Goal: Book appointment/travel/reservation

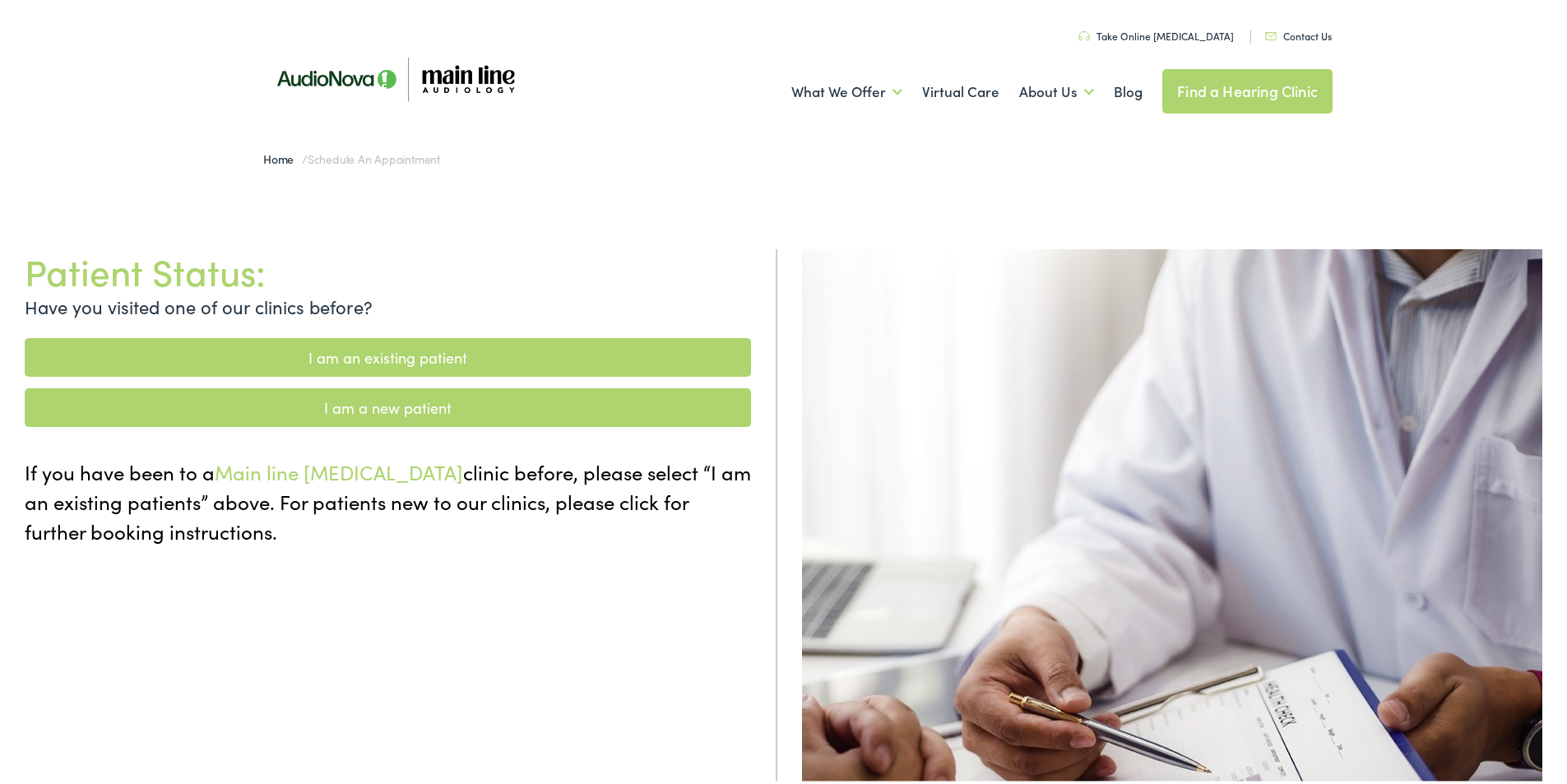
click at [404, 412] on link "I am a new patient" at bounding box center [388, 404] width 726 height 39
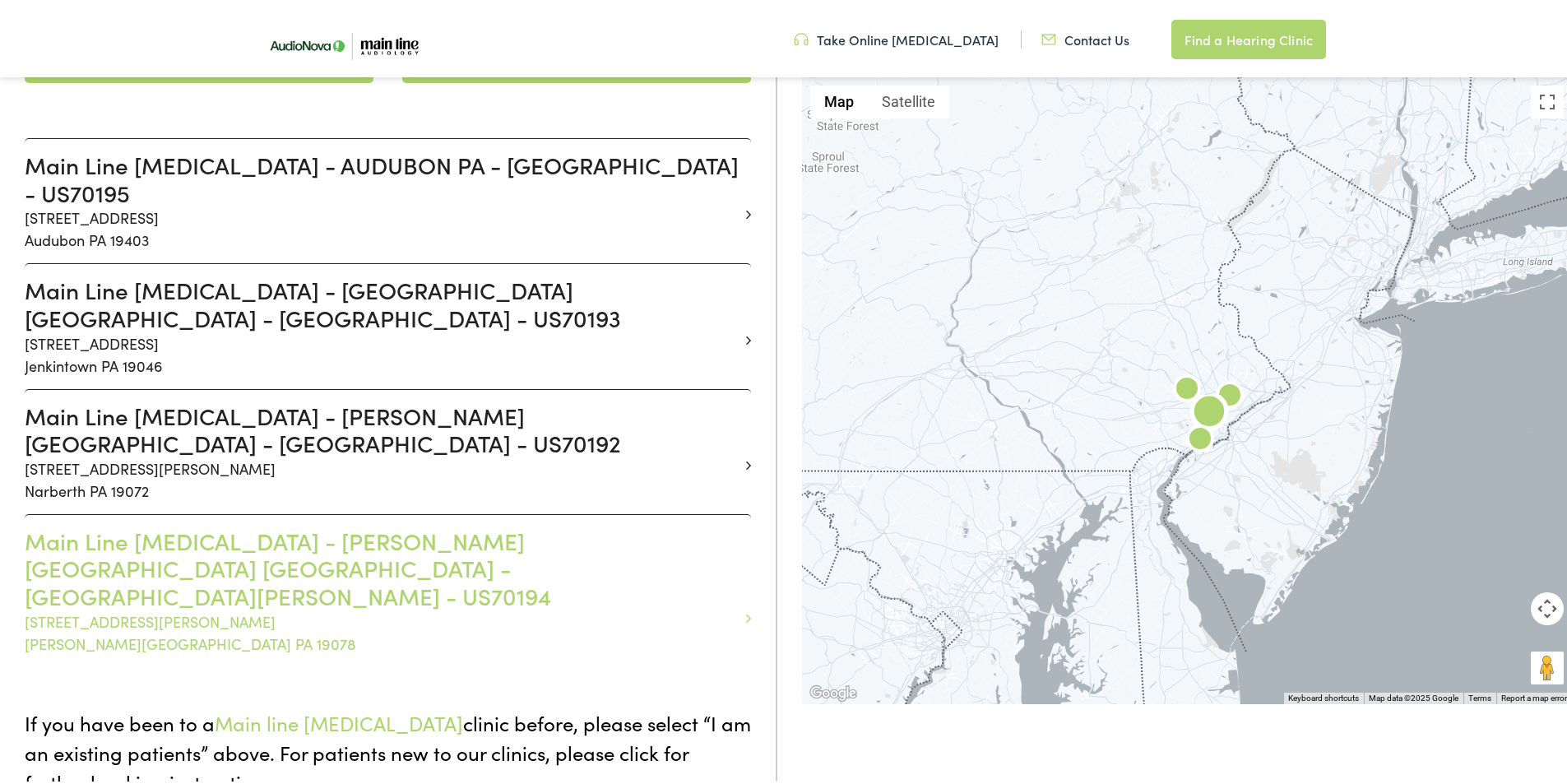
scroll to position [412, 0]
click at [156, 606] on p "[STREET_ADDRESS][PERSON_NAME][PERSON_NAME]" at bounding box center [381, 628] width 714 height 45
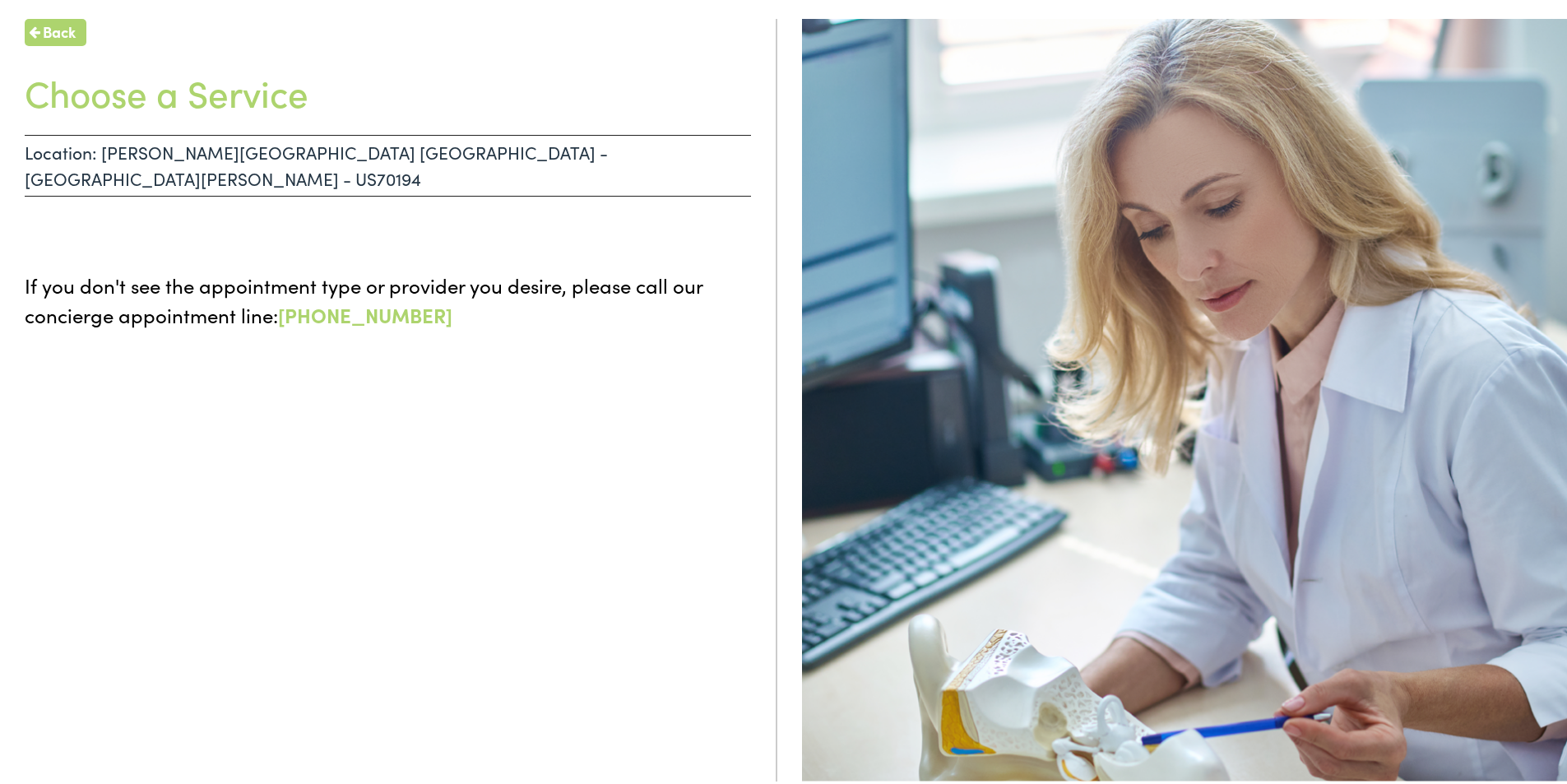
scroll to position [159, 0]
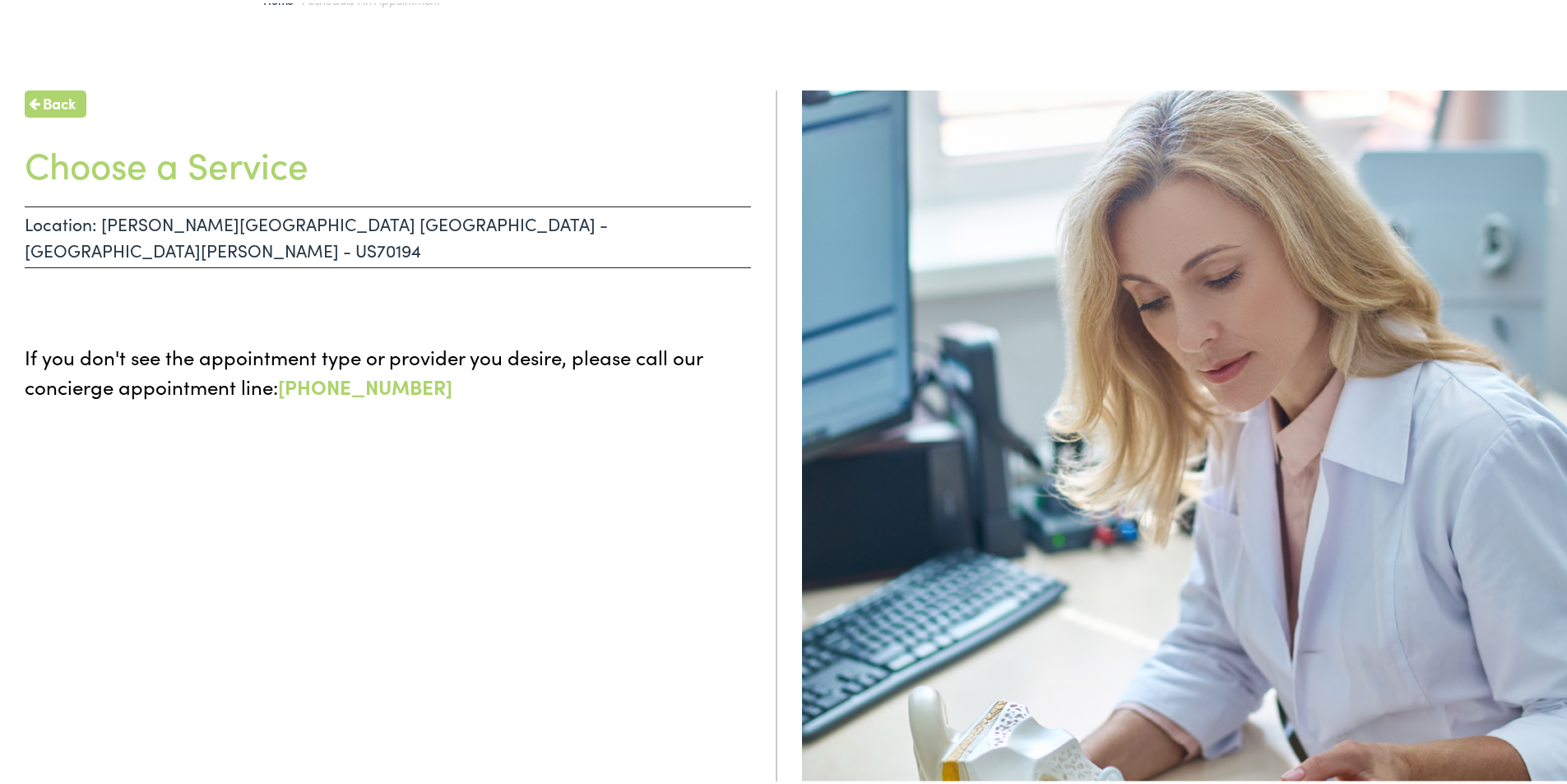
click at [340, 226] on p "Location: [PERSON_NAME][GEOGRAPHIC_DATA] [GEOGRAPHIC_DATA] - [GEOGRAPHIC_DATA][…" at bounding box center [388, 233] width 726 height 62
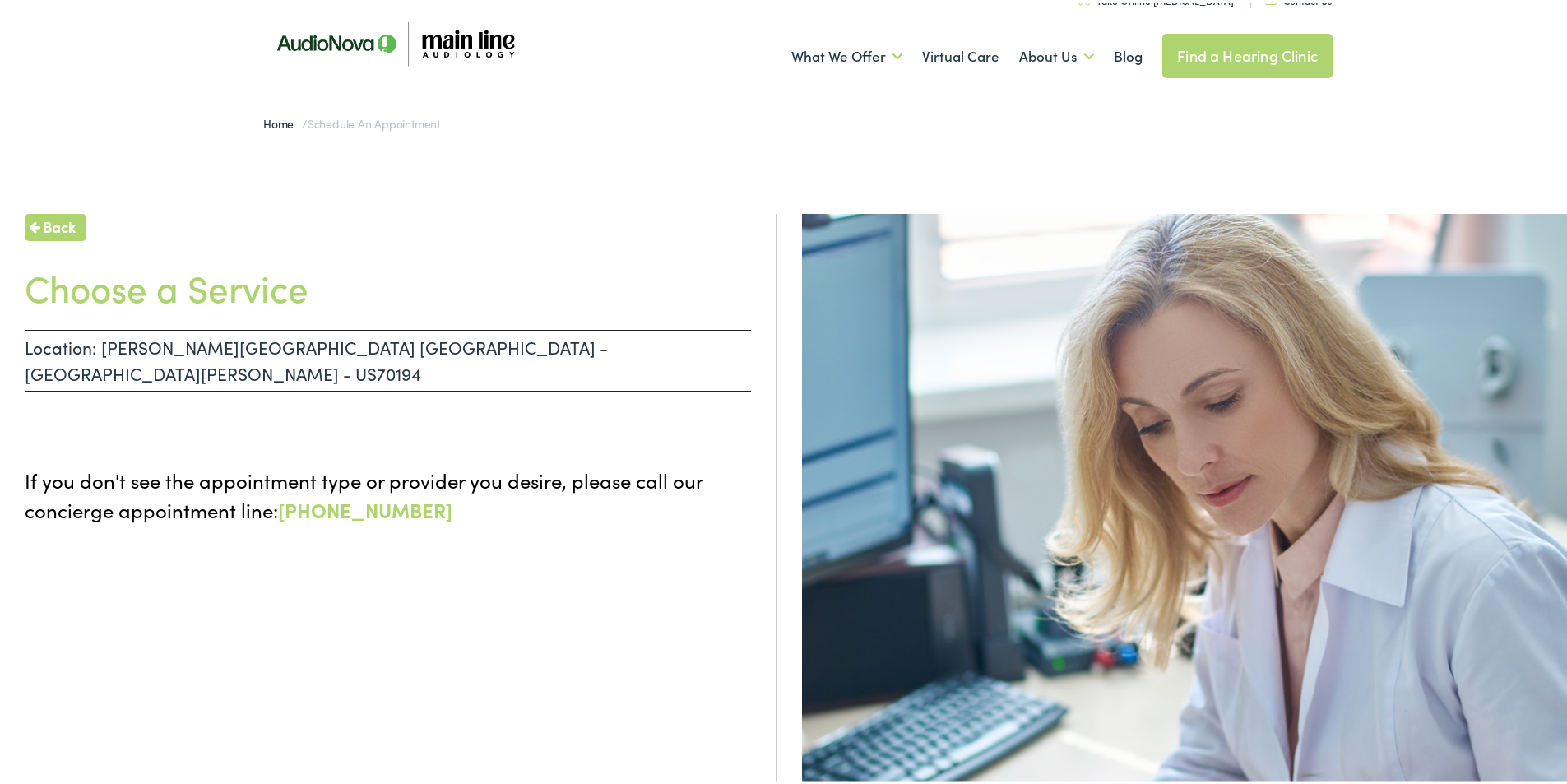
scroll to position [0, 0]
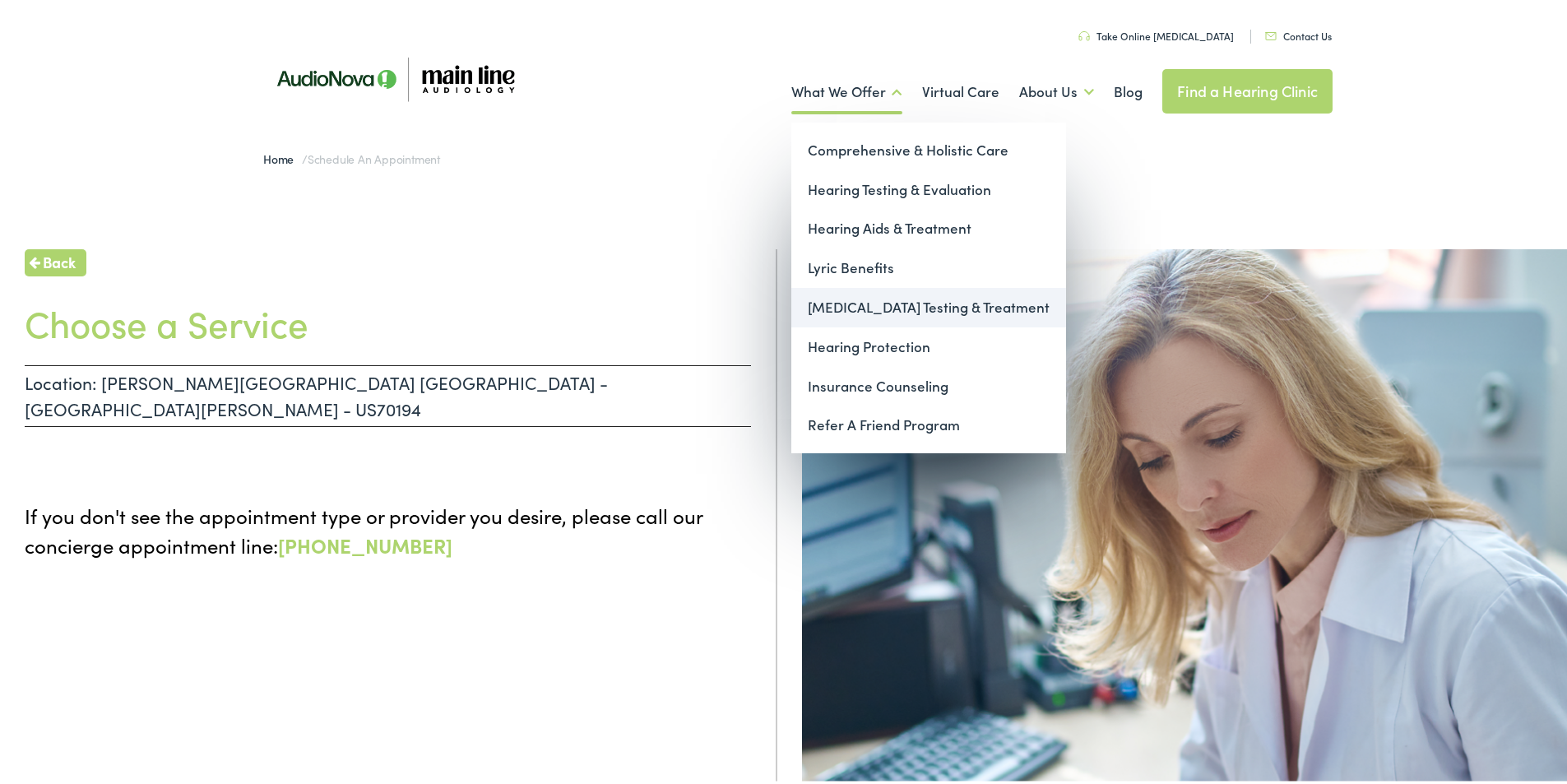
click at [877, 315] on link "[MEDICAL_DATA] Testing & Treatment" at bounding box center [928, 304] width 275 height 39
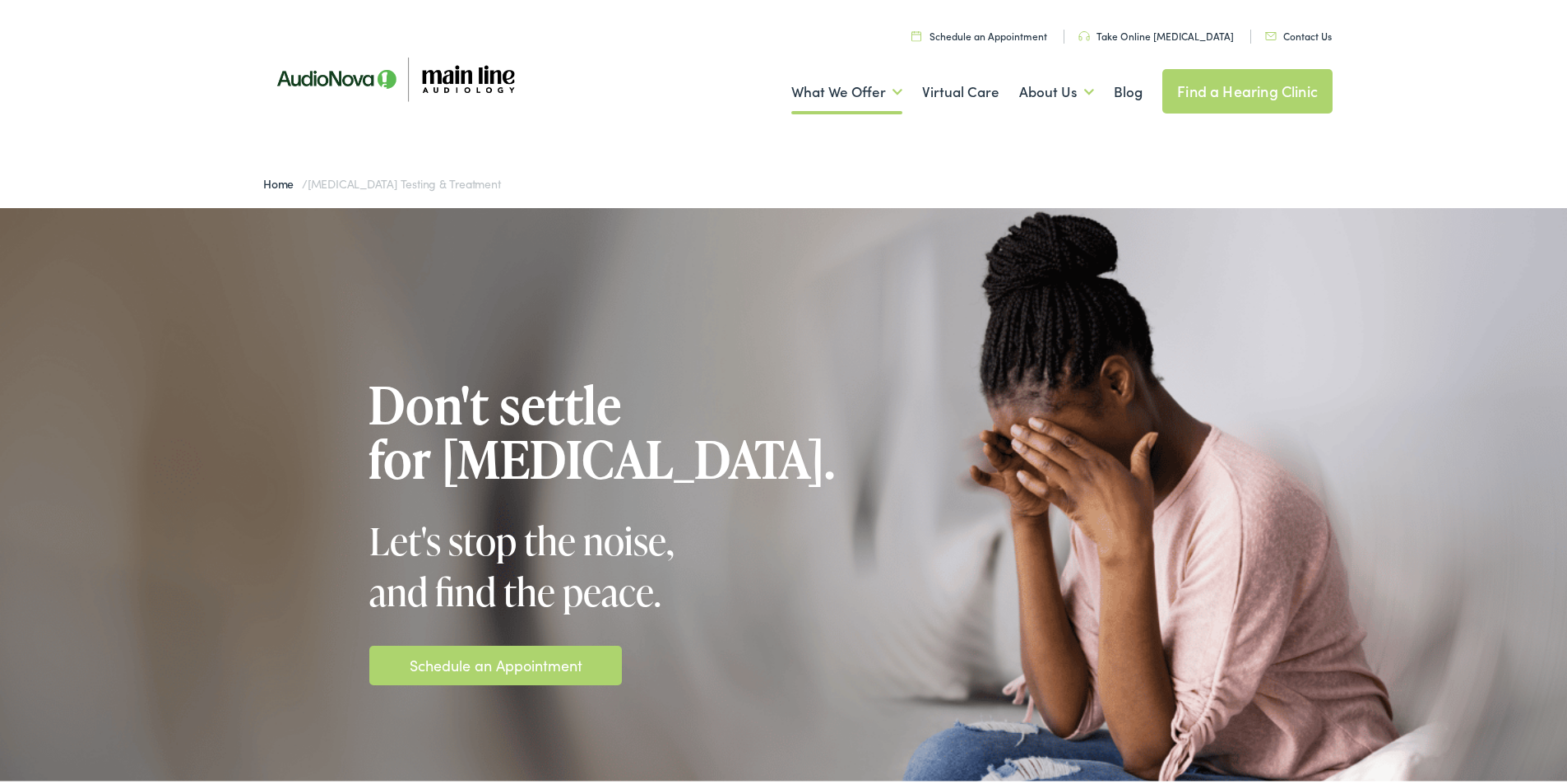
click at [493, 666] on link "Schedule an Appointment" at bounding box center [496, 661] width 173 height 22
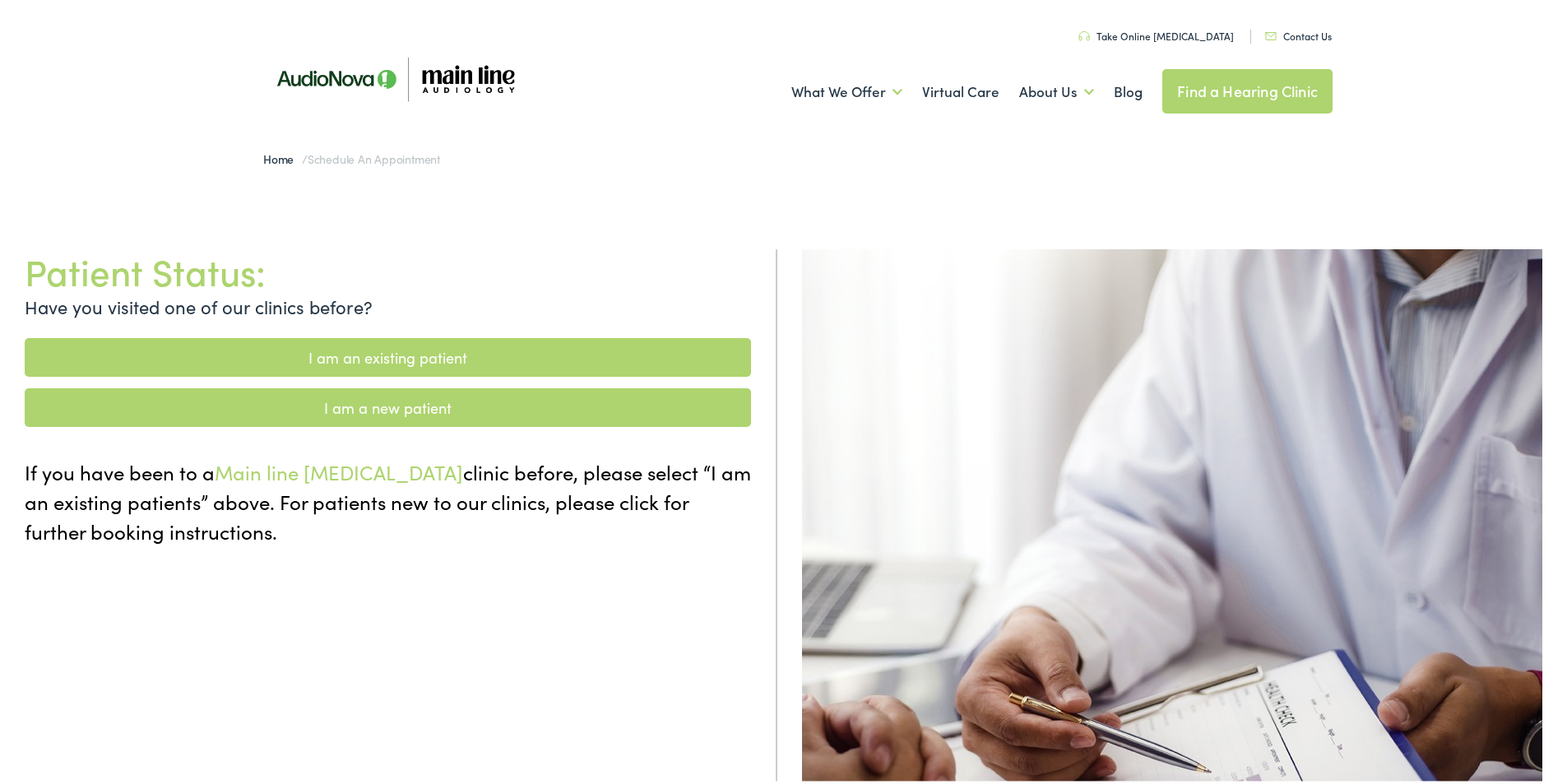
click at [417, 406] on link "I am a new patient" at bounding box center [388, 404] width 726 height 39
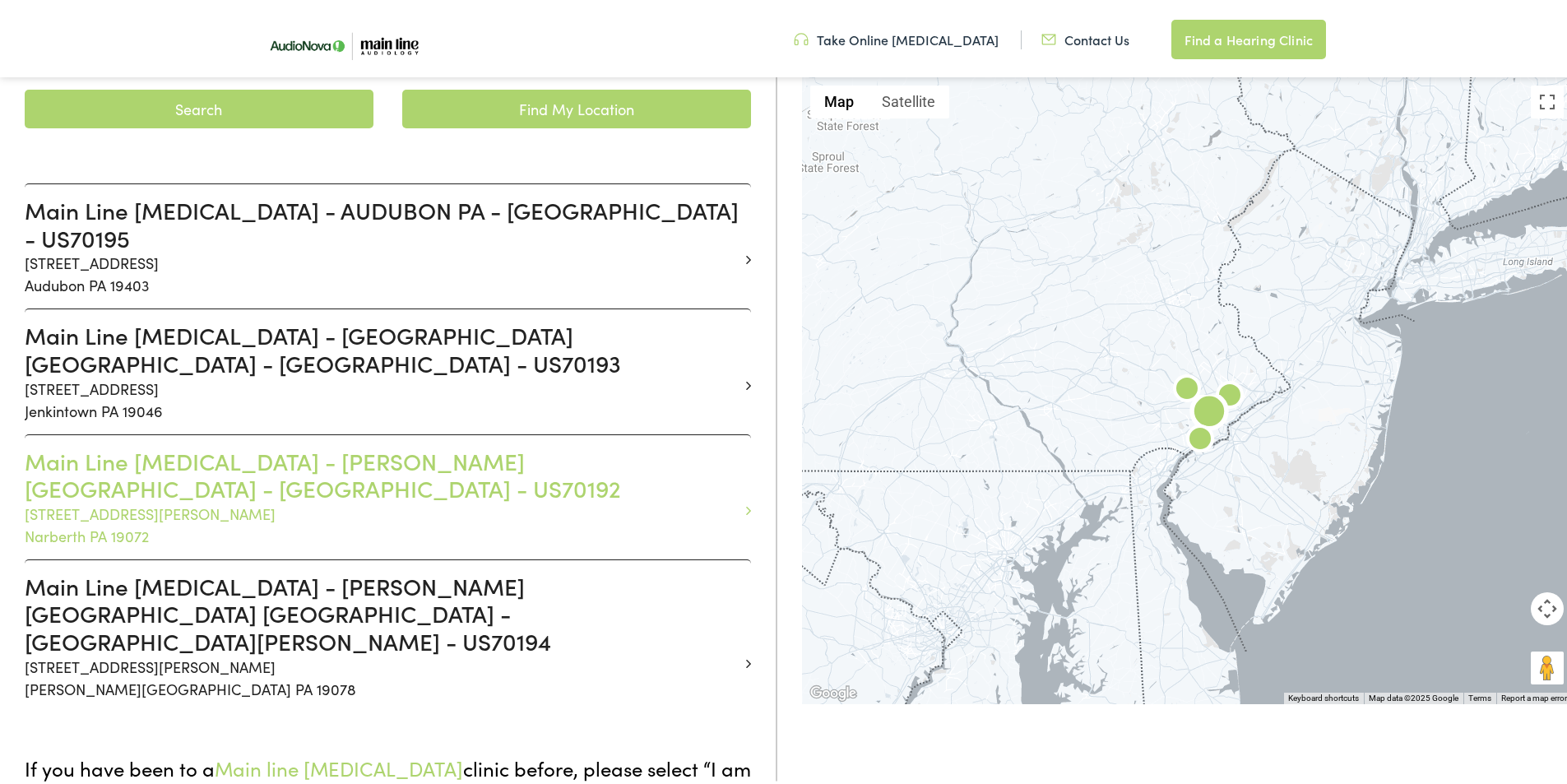
scroll to position [412, 0]
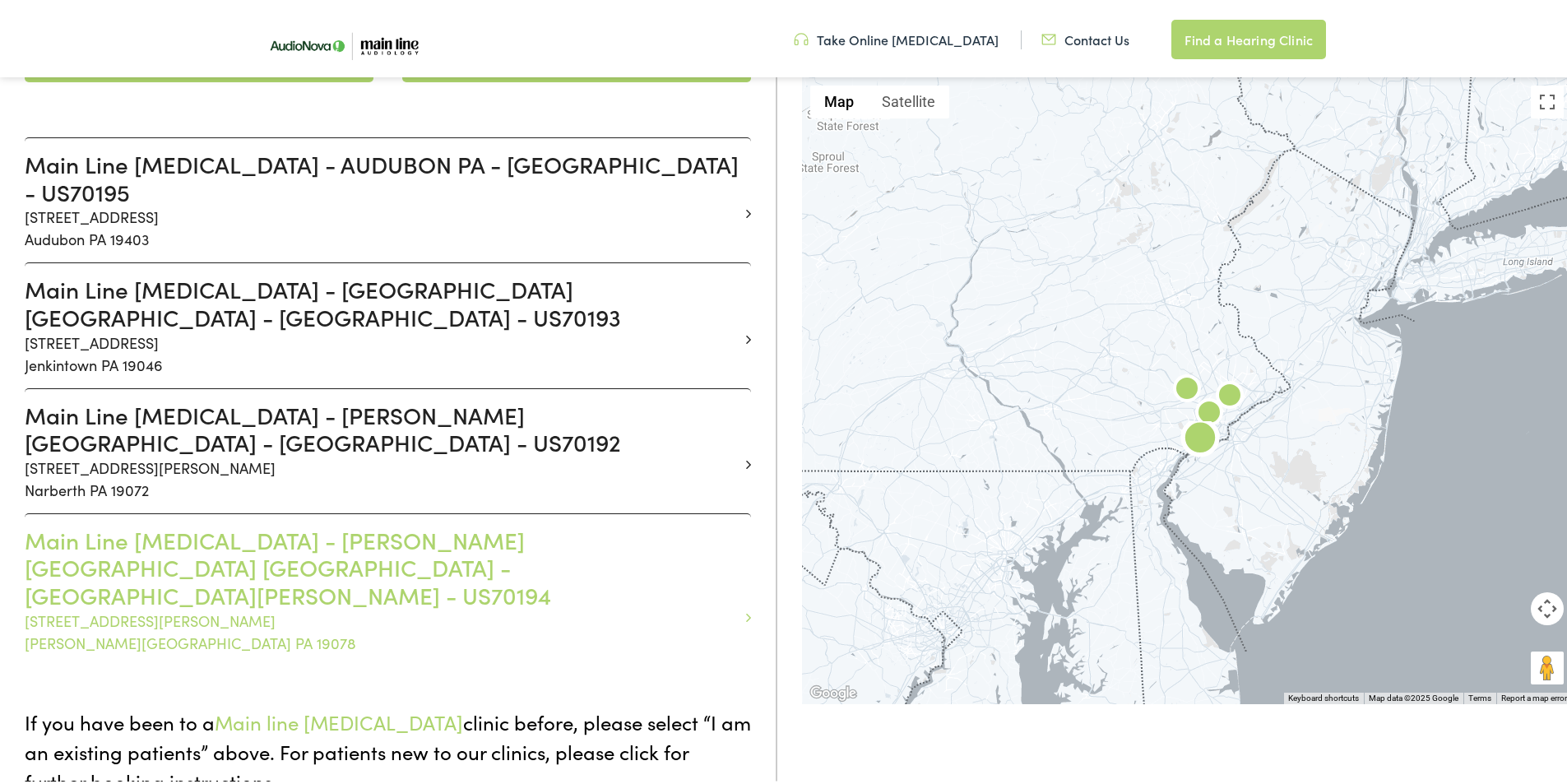
click at [391, 523] on h3 "Main Line Audiology - RIDLEY PARK PA - E CHESTER - US70194" at bounding box center [381, 564] width 714 height 83
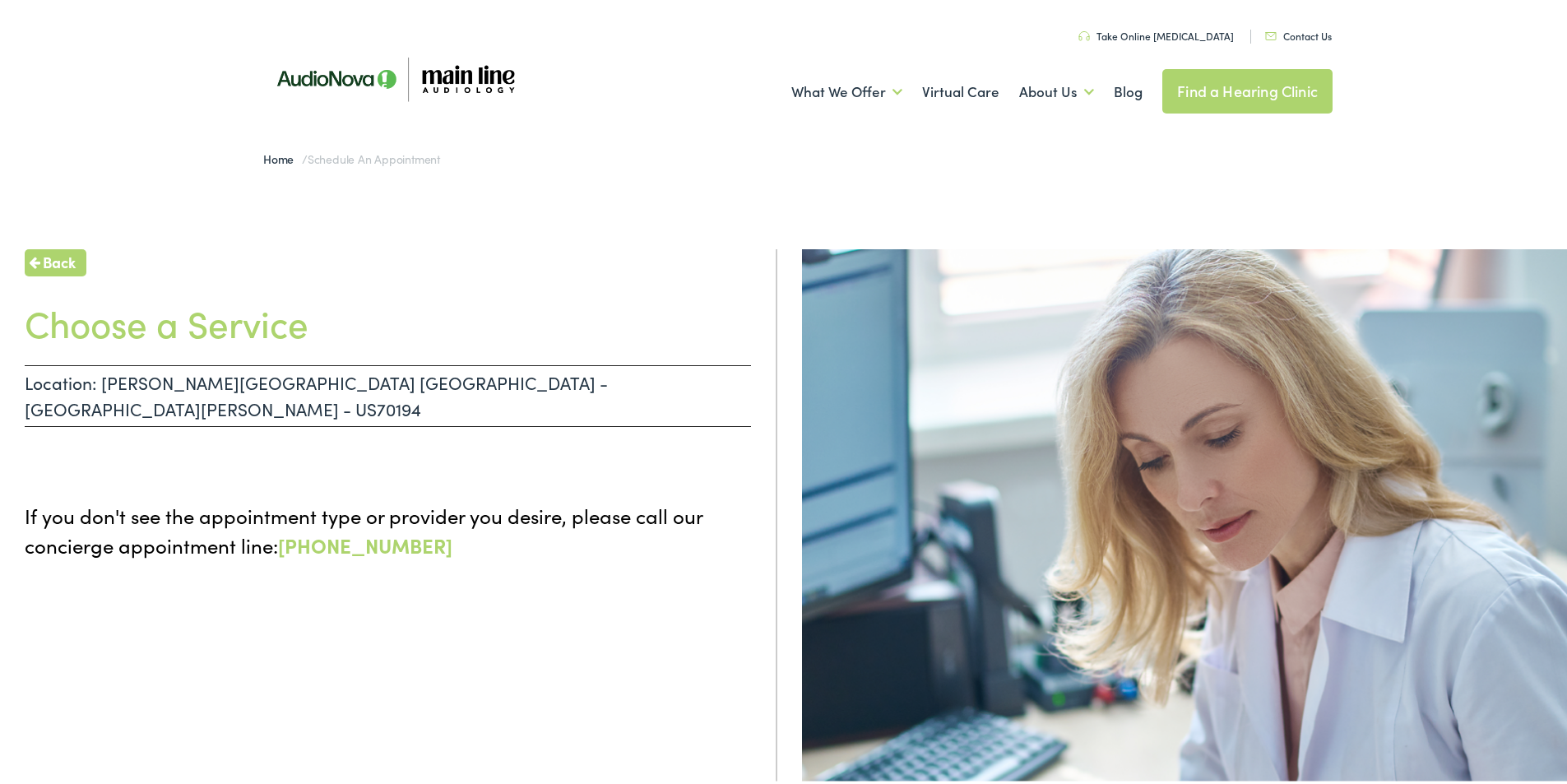
click at [239, 398] on div "Back Choose a Service Location: RIDLEY PARK PA - E CHESTER - US70194 If you don…" at bounding box center [389, 637] width 778 height 784
click at [278, 374] on p "Location: RIDLEY PARK PA - E CHESTER - US70194" at bounding box center [388, 392] width 726 height 62
click at [216, 332] on h1 "Choose a Service" at bounding box center [388, 319] width 726 height 44
click at [195, 395] on p "Location: [PERSON_NAME][GEOGRAPHIC_DATA] [GEOGRAPHIC_DATA] - [GEOGRAPHIC_DATA][…" at bounding box center [388, 392] width 726 height 62
click at [309, 497] on p "If you don't see the appointment type or provider you desire, please call our c…" at bounding box center [388, 527] width 726 height 59
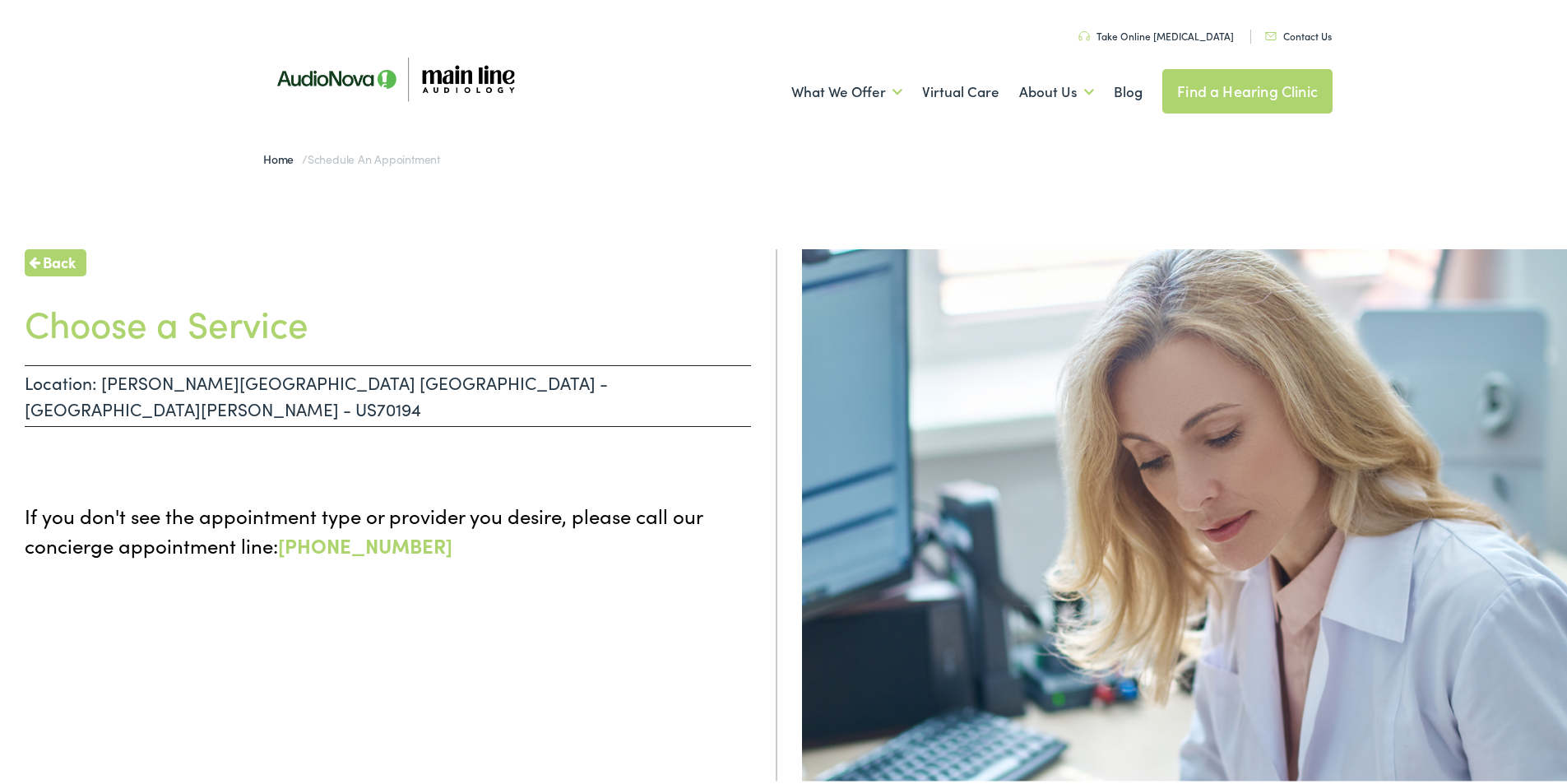
click at [1197, 27] on link "Take Online [MEDICAL_DATA]" at bounding box center [1156, 32] width 155 height 14
